Goal: Information Seeking & Learning: Learn about a topic

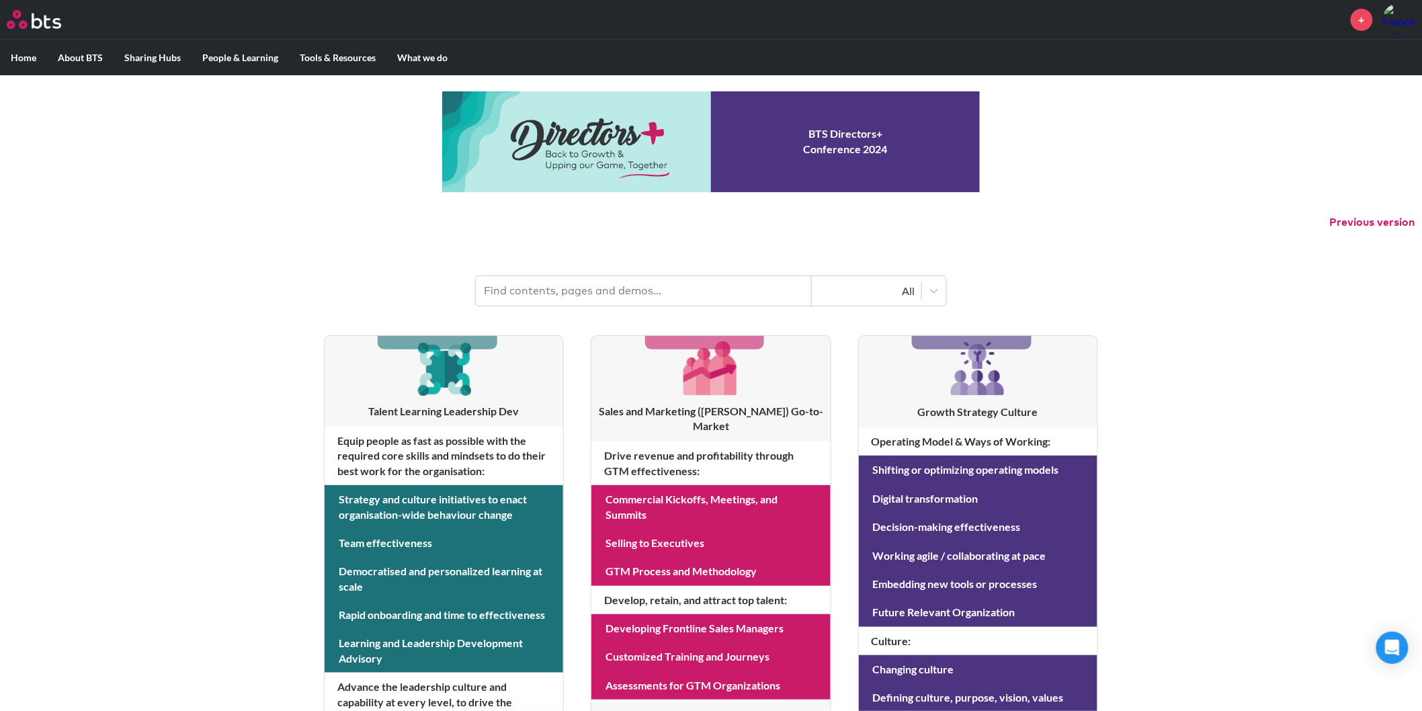
click at [579, 294] on input "text" at bounding box center [644, 291] width 336 height 30
type input "influence"
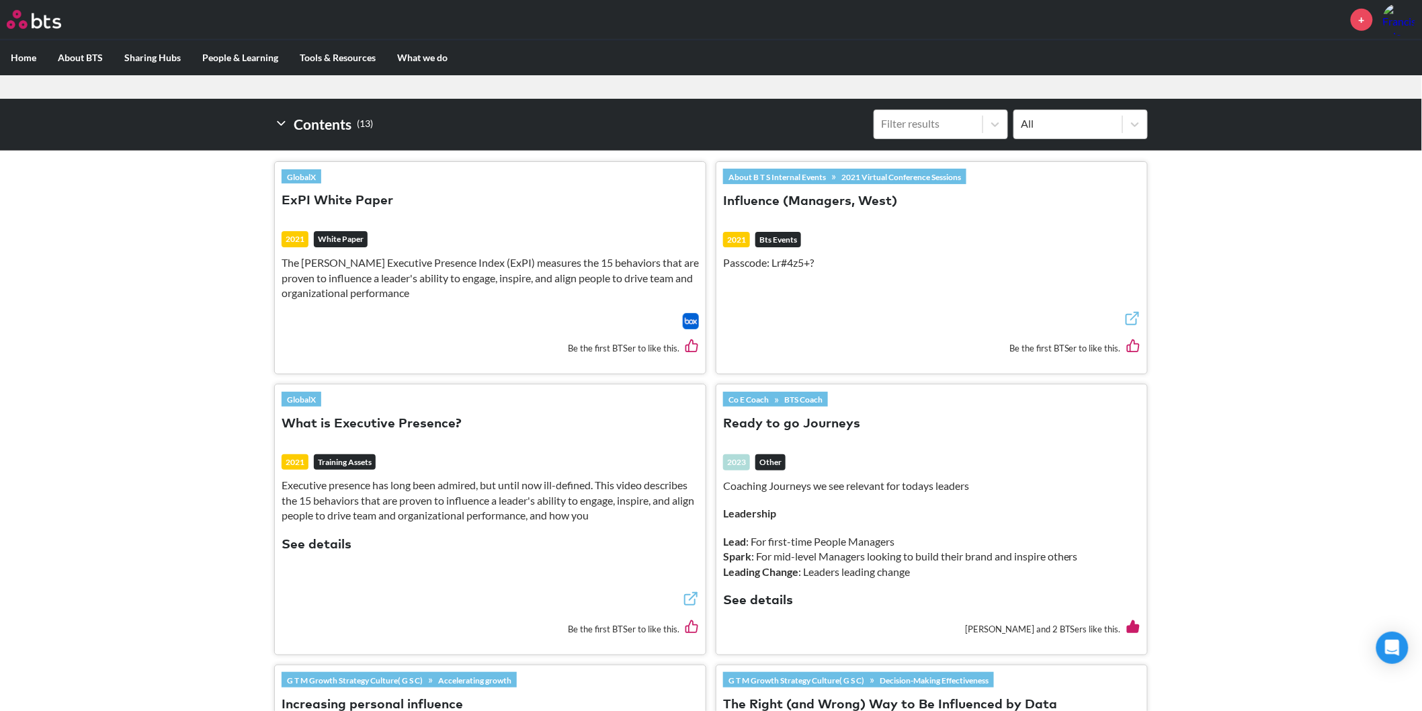
scroll to position [373, 0]
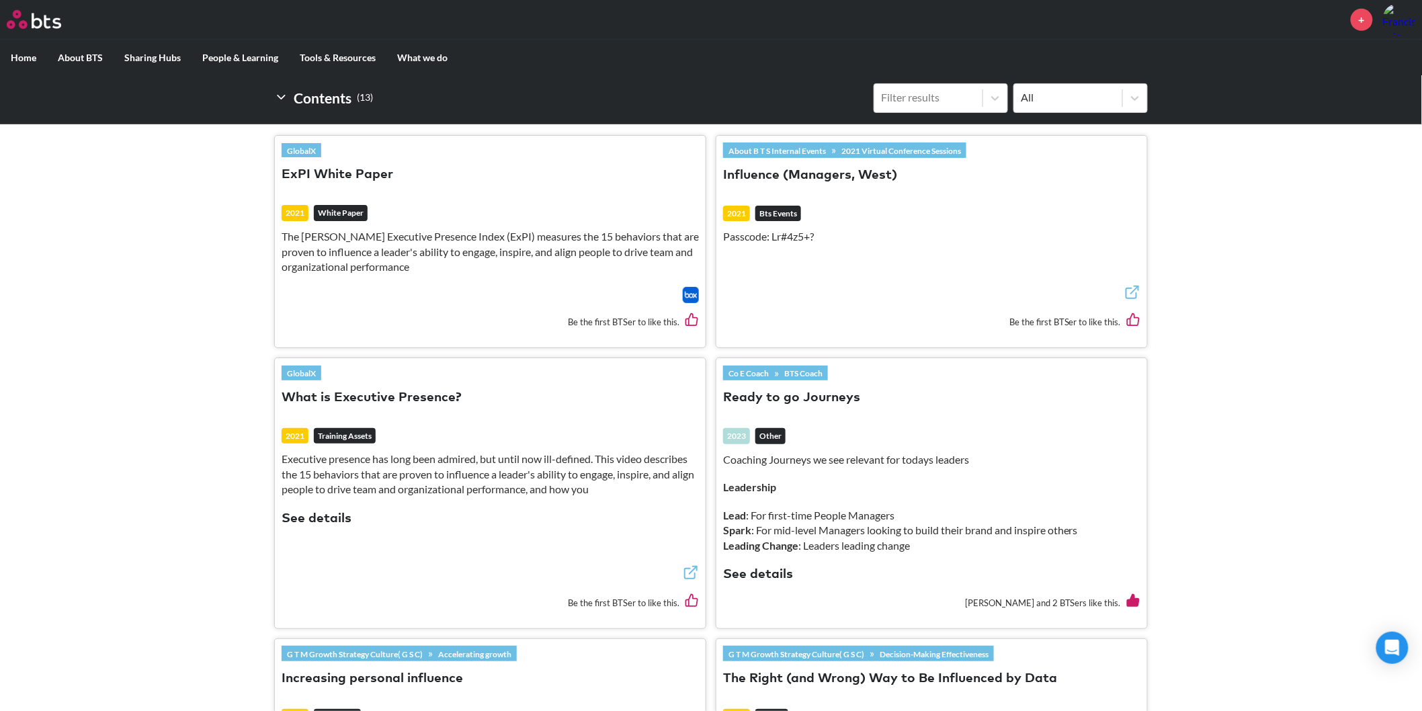
click at [774, 580] on button "See details" at bounding box center [758, 575] width 70 height 18
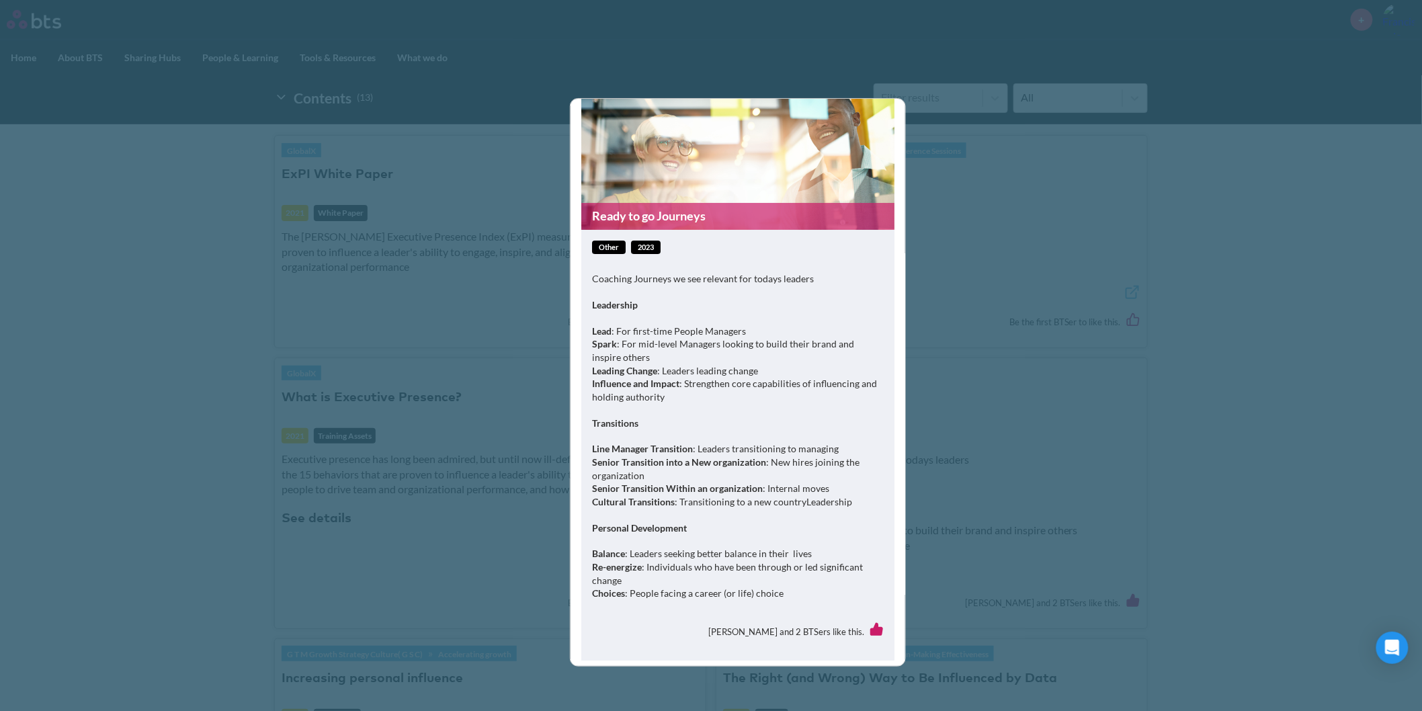
scroll to position [21, 0]
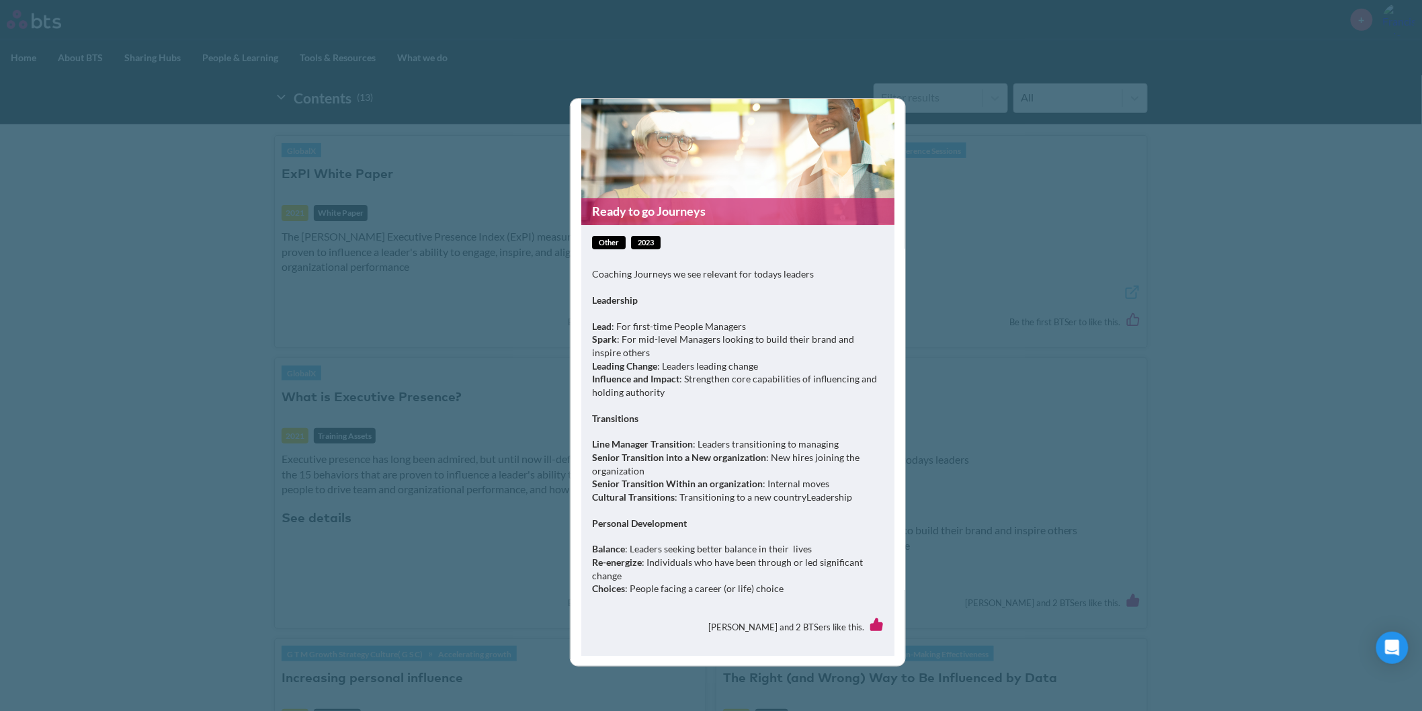
click at [724, 590] on p "Balance : Leaders seeking better balance in their lives Re-energize : Individua…" at bounding box center [738, 568] width 292 height 52
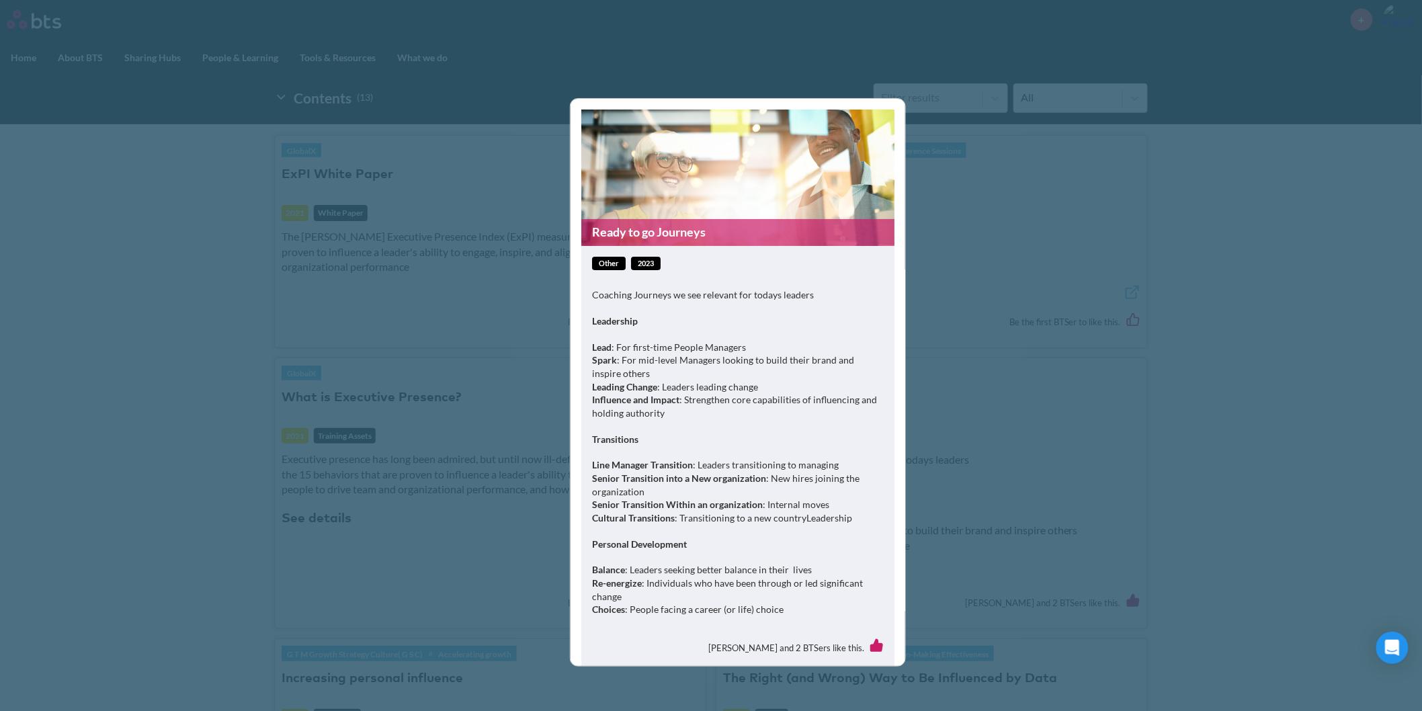
click at [600, 262] on span "other" at bounding box center [609, 264] width 34 height 14
click at [644, 270] on span "2023" at bounding box center [646, 264] width 30 height 14
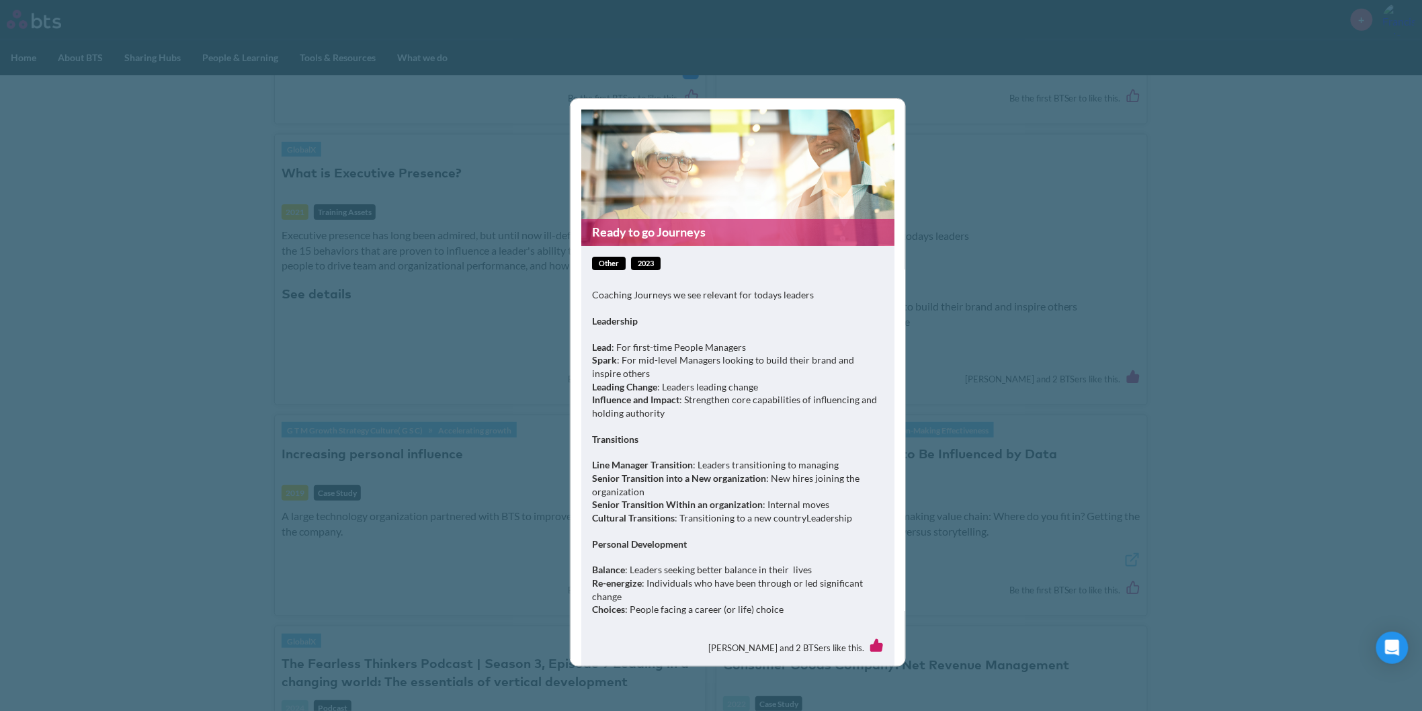
click at [939, 132] on div "Ready to go Journeys other 2023 Coaching Journeys we see relevant for todays le…" at bounding box center [711, 355] width 1422 height 711
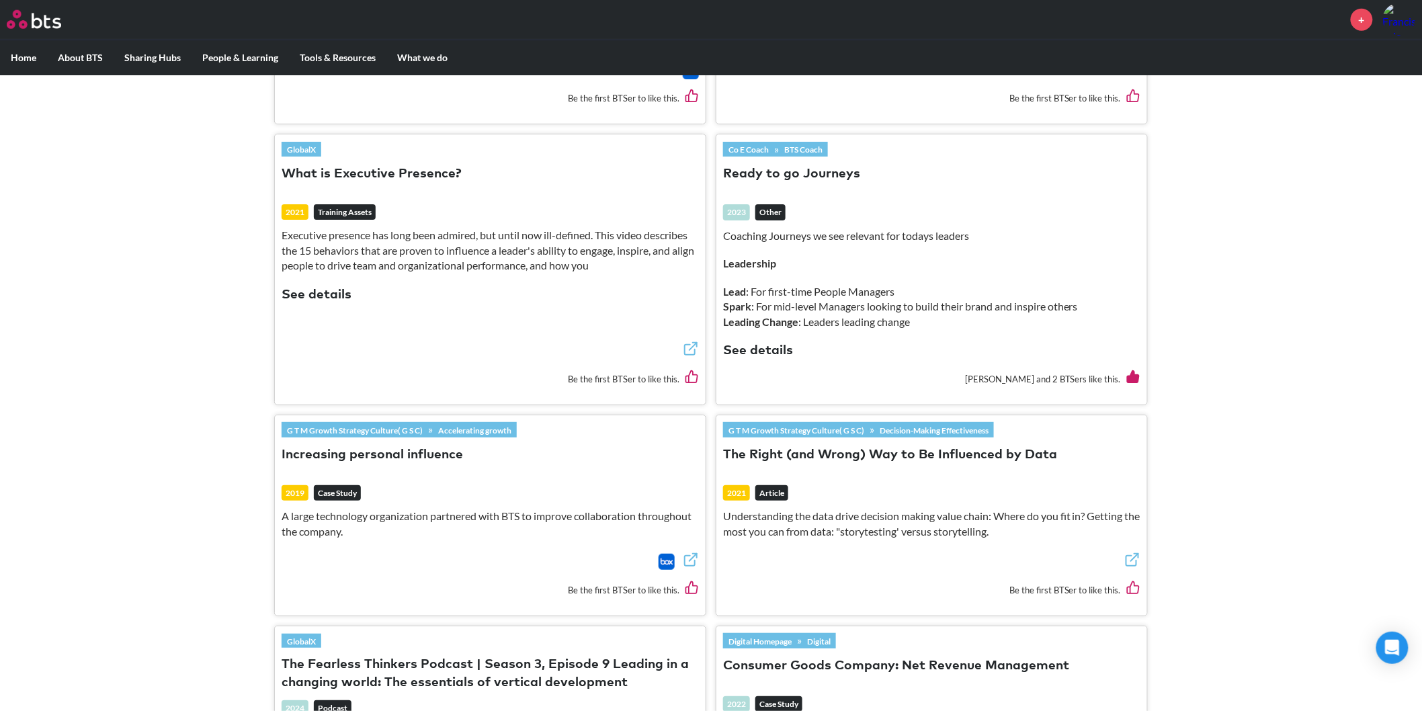
click at [663, 565] on img at bounding box center [667, 562] width 16 height 16
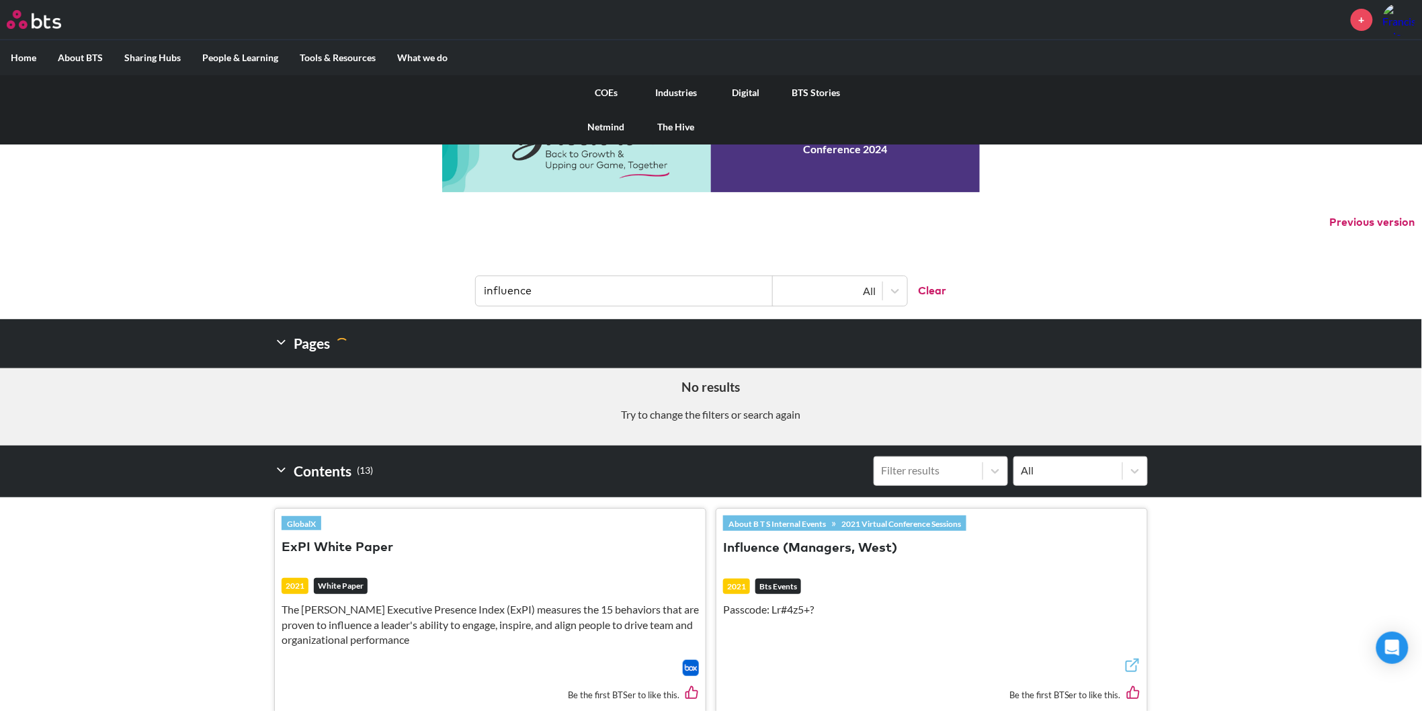
click at [609, 92] on link "COEs" at bounding box center [606, 92] width 70 height 35
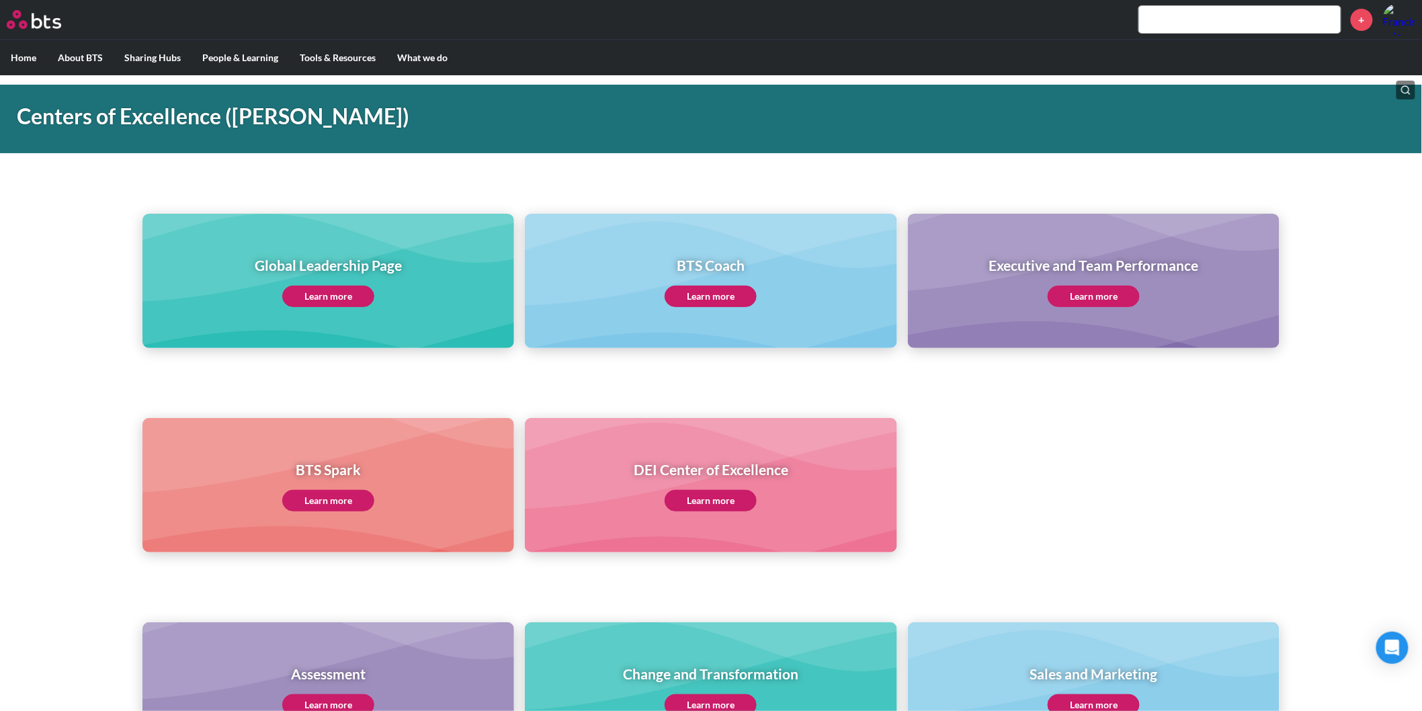
scroll to position [75, 0]
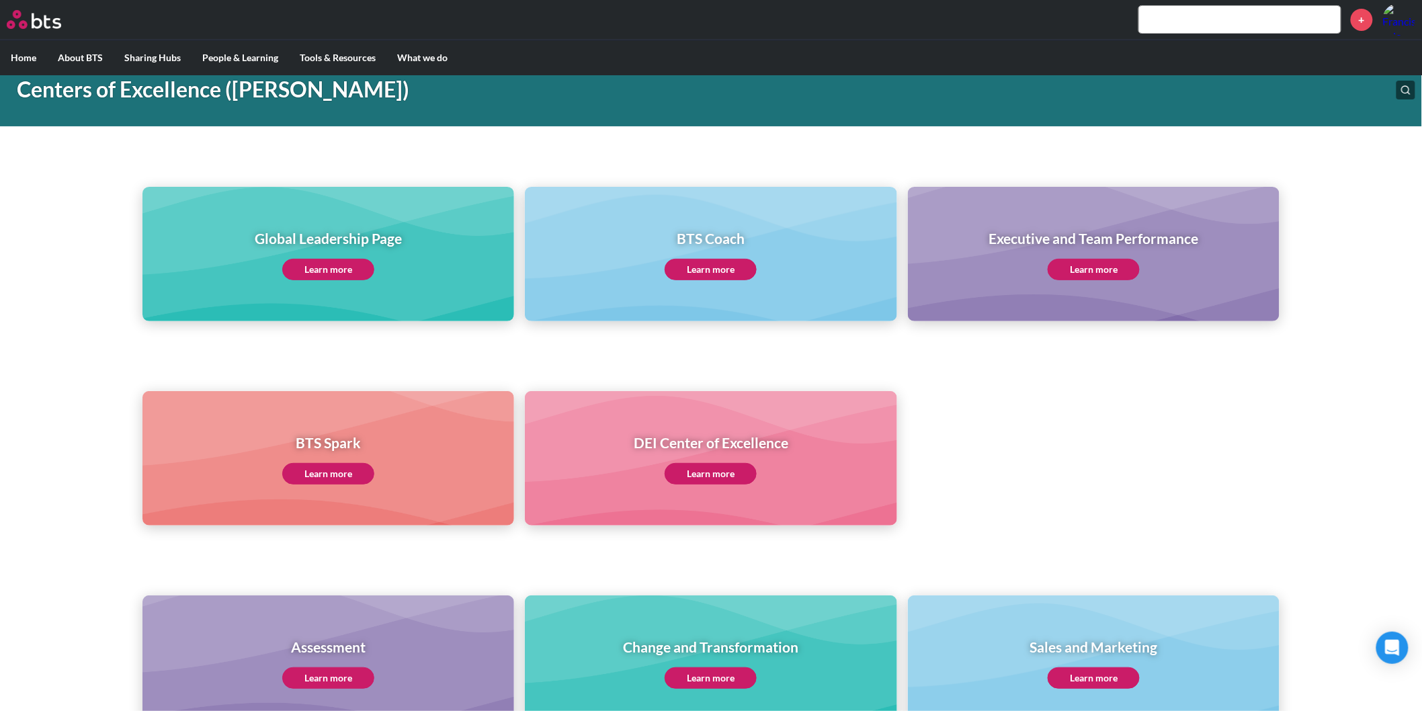
click at [1092, 267] on link "Learn more" at bounding box center [1094, 270] width 92 height 22
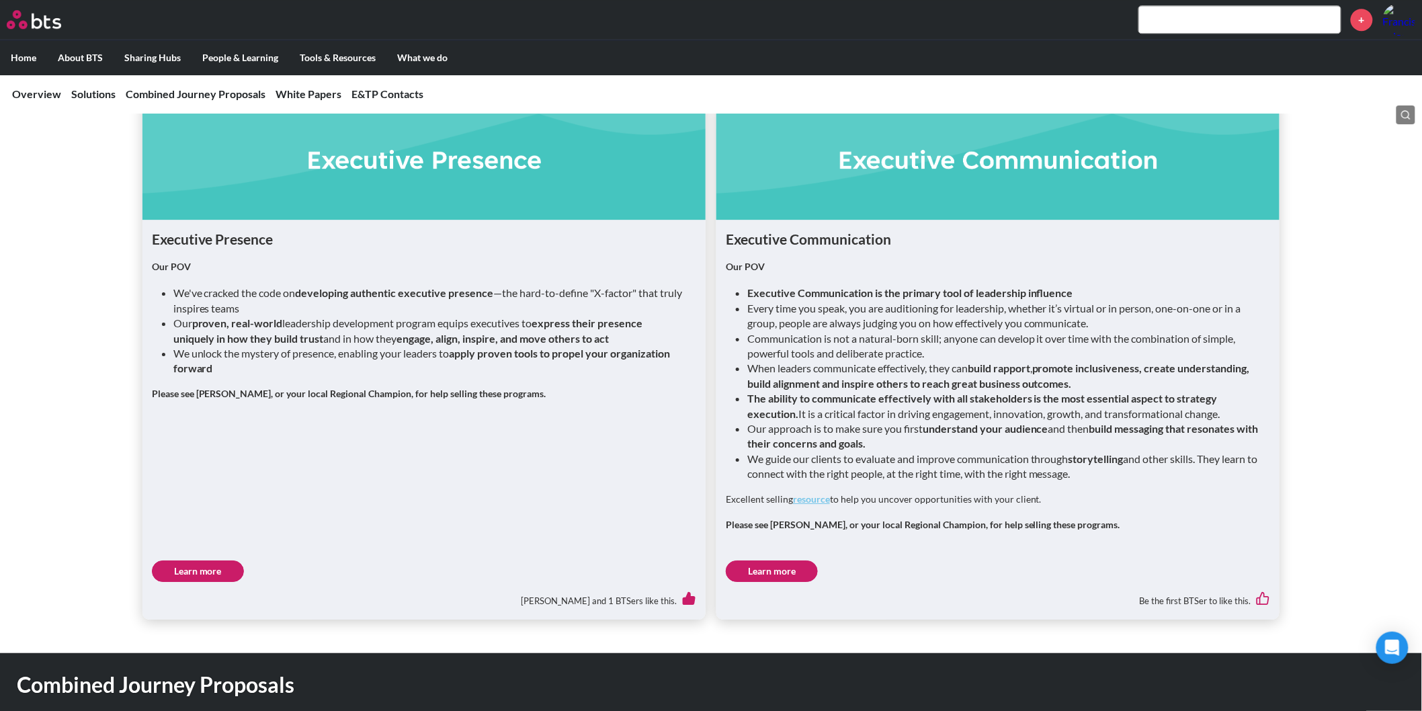
scroll to position [1631, 0]
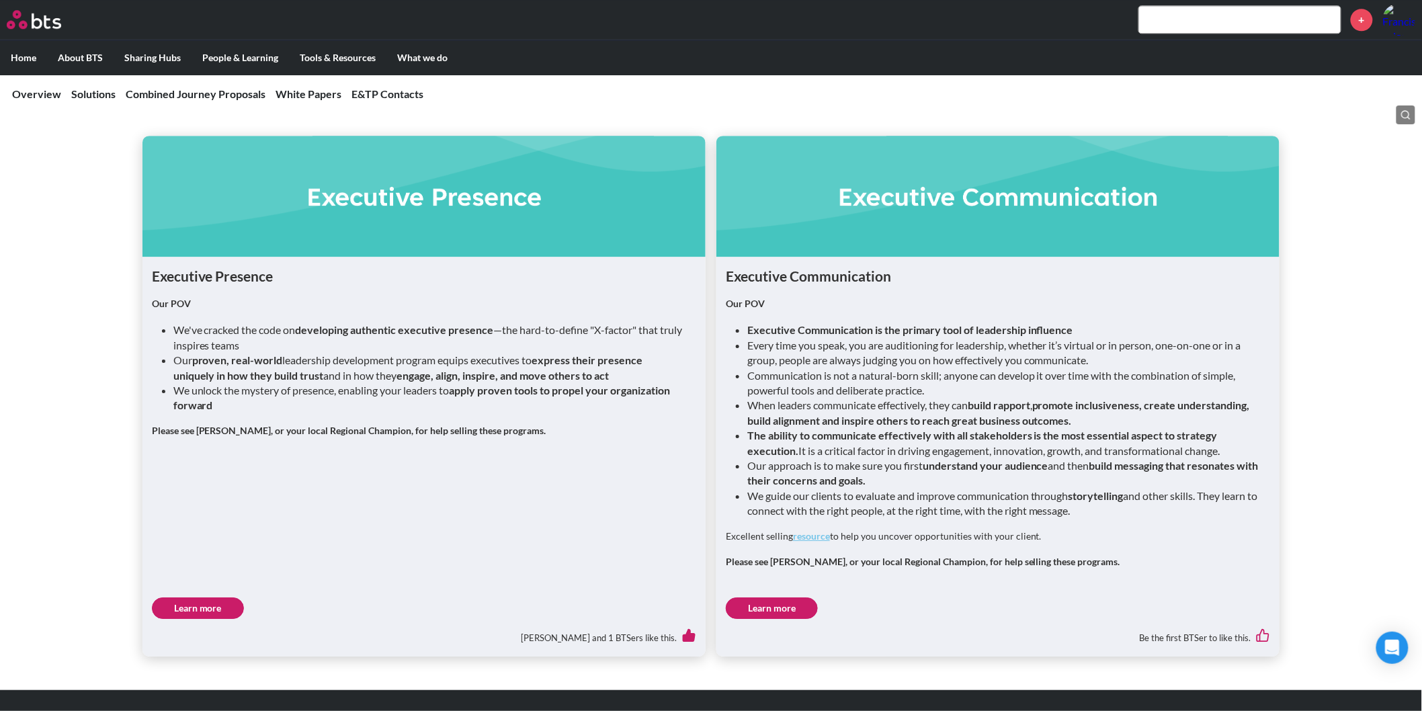
click at [792, 601] on link "Learn more" at bounding box center [772, 609] width 92 height 22
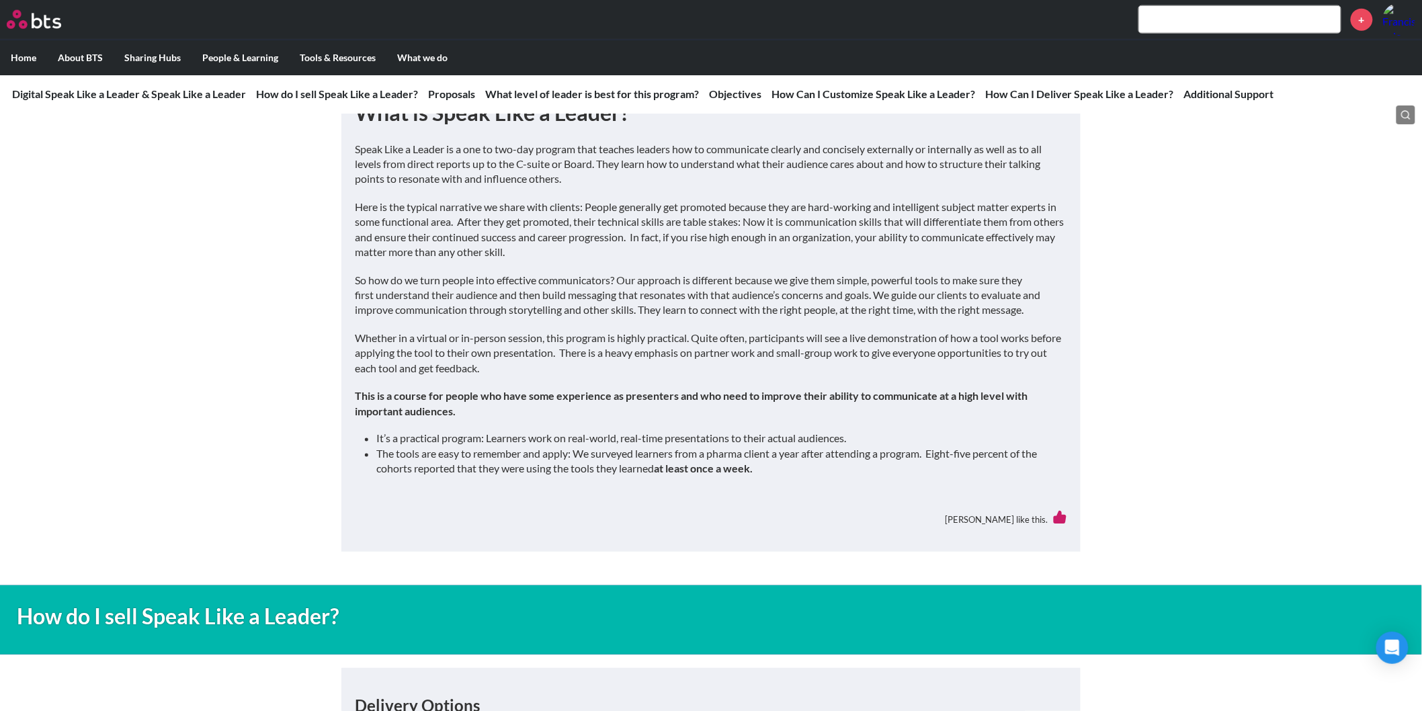
scroll to position [672, 0]
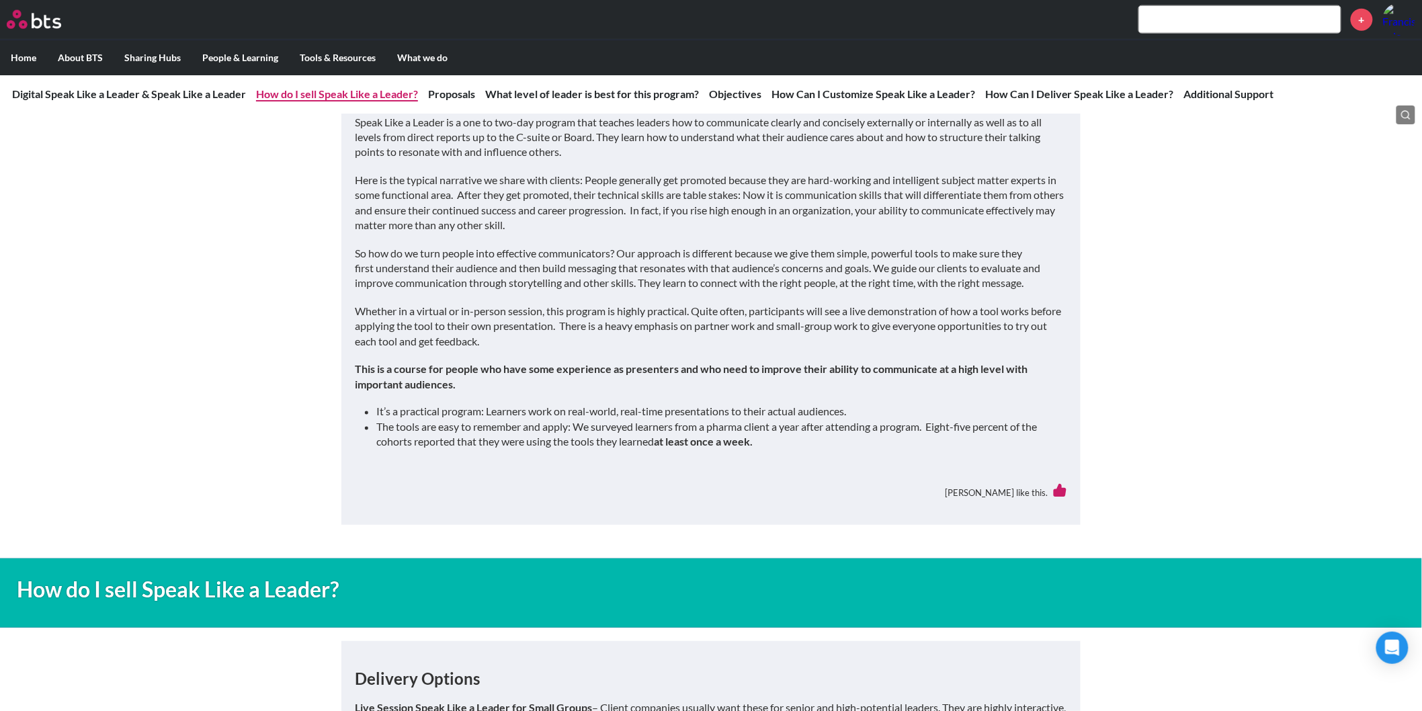
click at [344, 92] on link "How do I sell Speak Like a Leader?" at bounding box center [337, 93] width 162 height 13
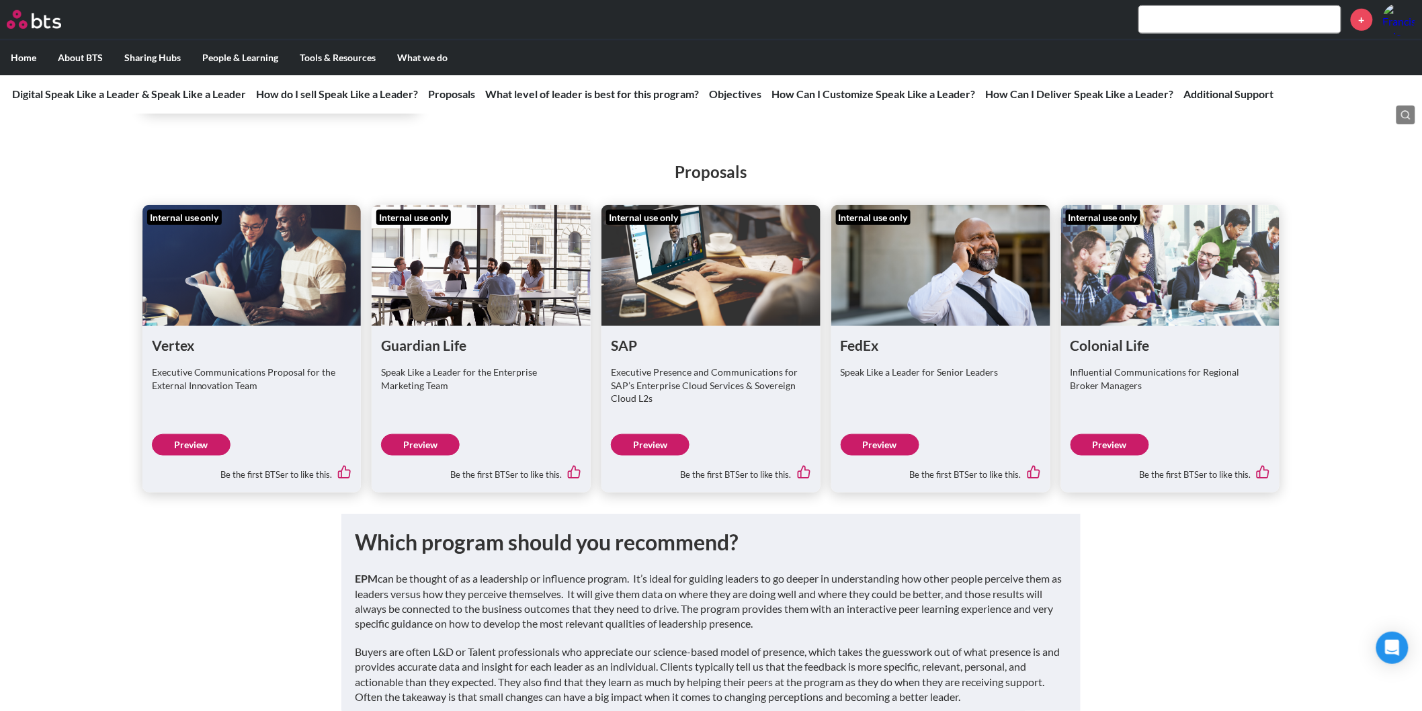
scroll to position [2482, 0]
click at [1098, 456] on link "Preview" at bounding box center [1110, 446] width 79 height 22
click at [430, 456] on link "Preview" at bounding box center [420, 446] width 79 height 22
